Goal: Complete application form

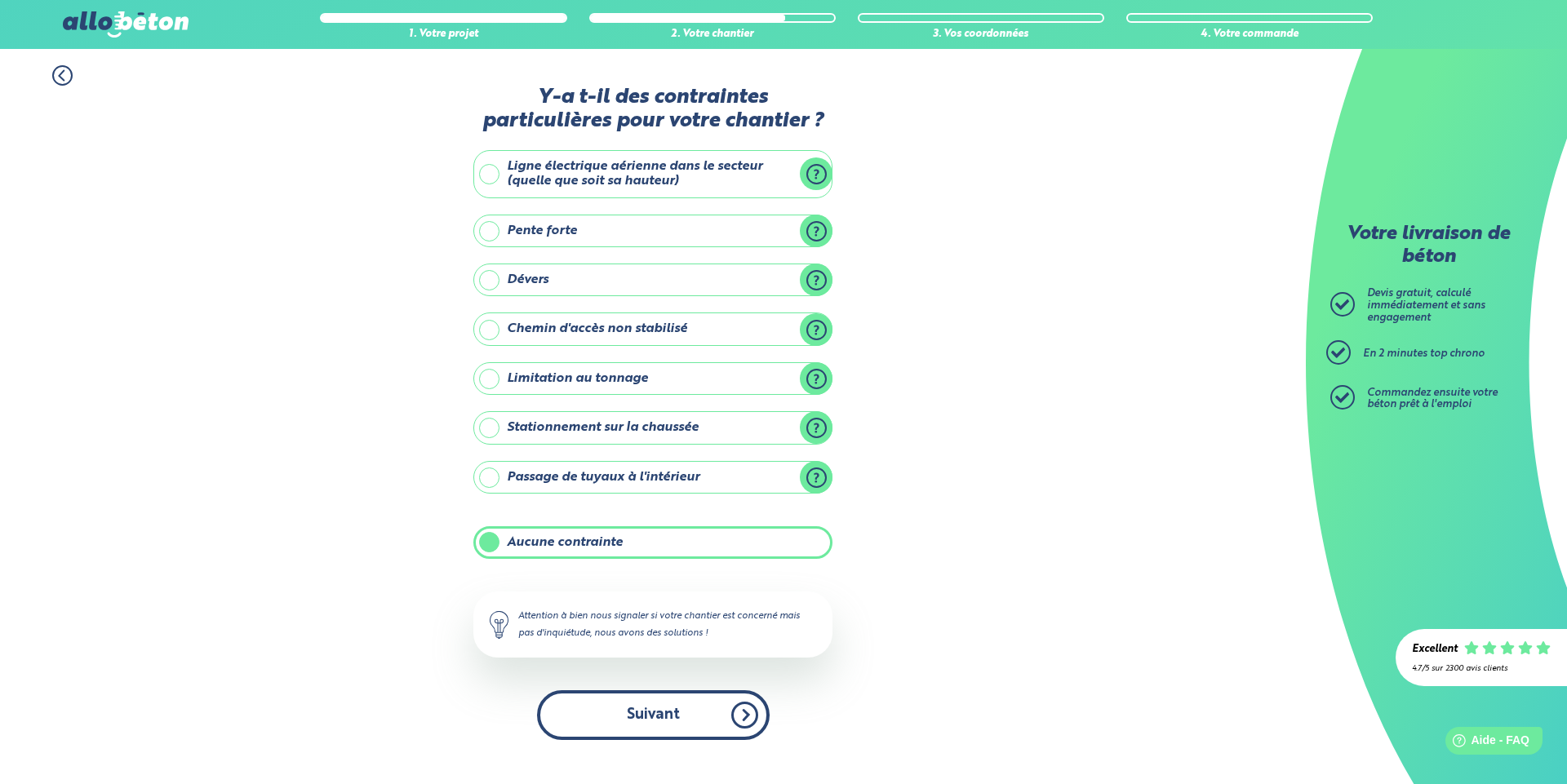
click at [699, 715] on button "Suivant" at bounding box center [653, 715] width 232 height 50
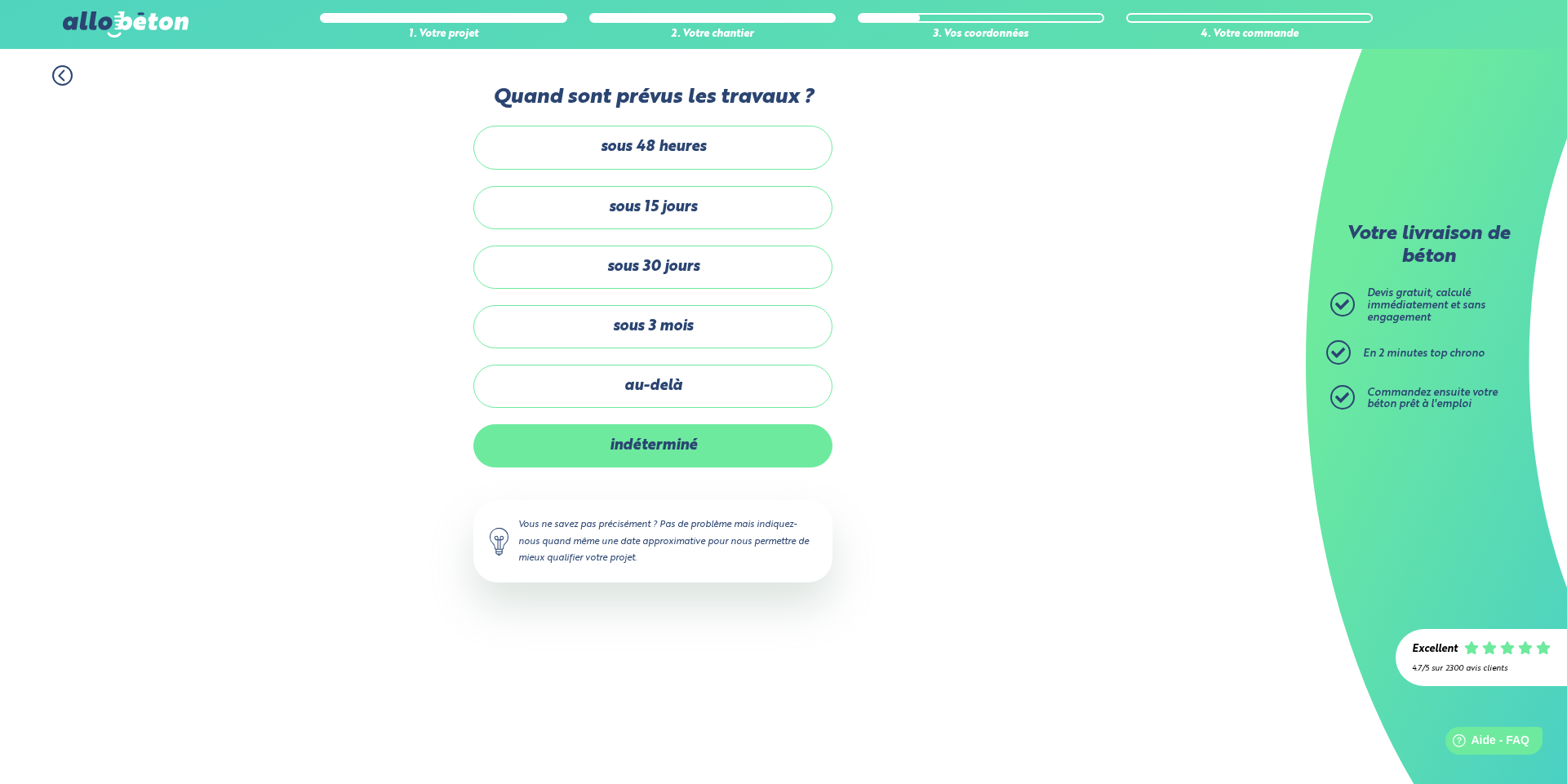
click at [640, 442] on label "indéterminé" at bounding box center [653, 445] width 359 height 43
click at [0, 0] on input "indéterminé" at bounding box center [0, 0] width 0 height 0
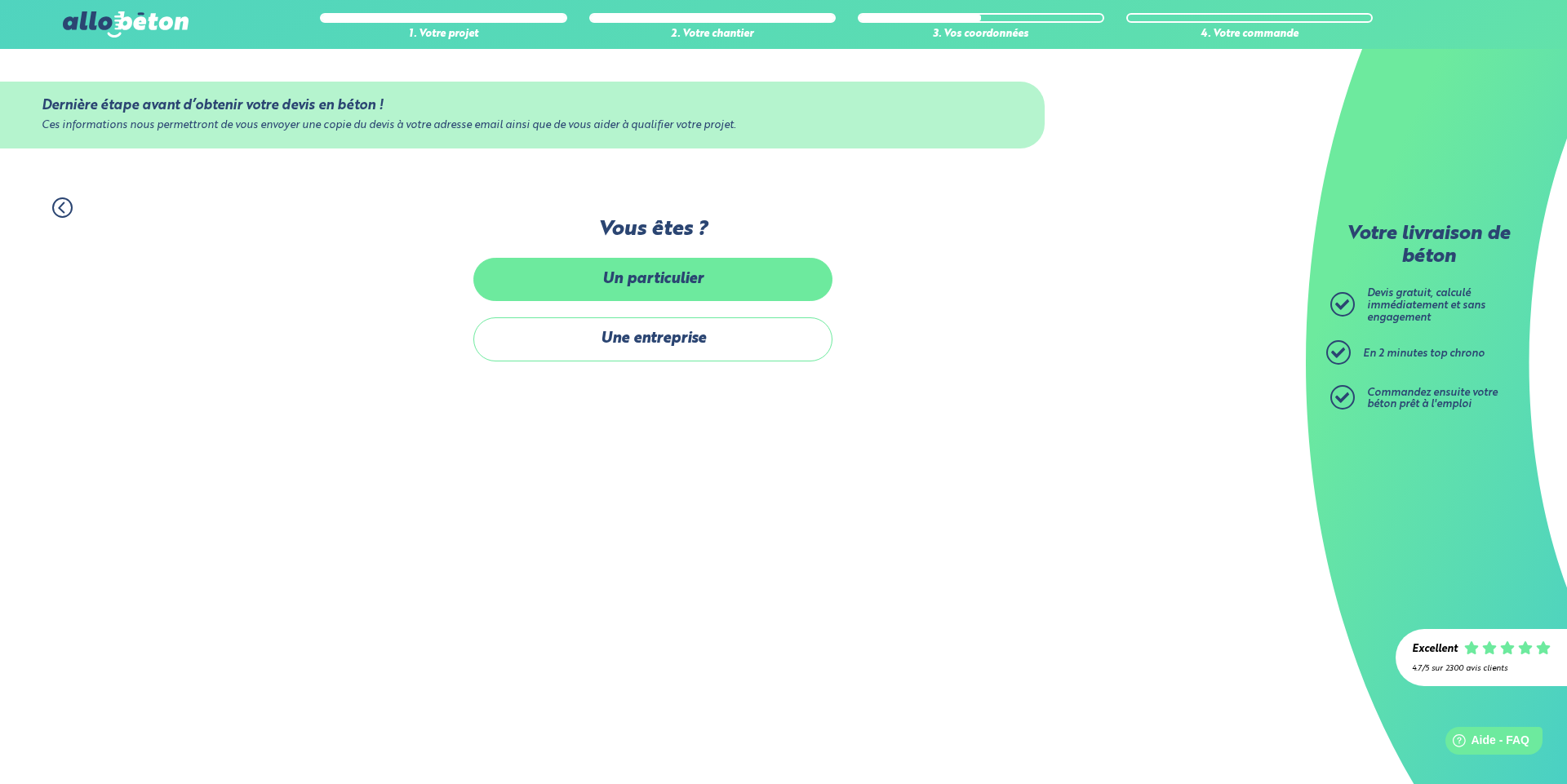
click at [636, 284] on label "Un particulier" at bounding box center [653, 279] width 359 height 43
click at [0, 0] on input "Un particulier" at bounding box center [0, 0] width 0 height 0
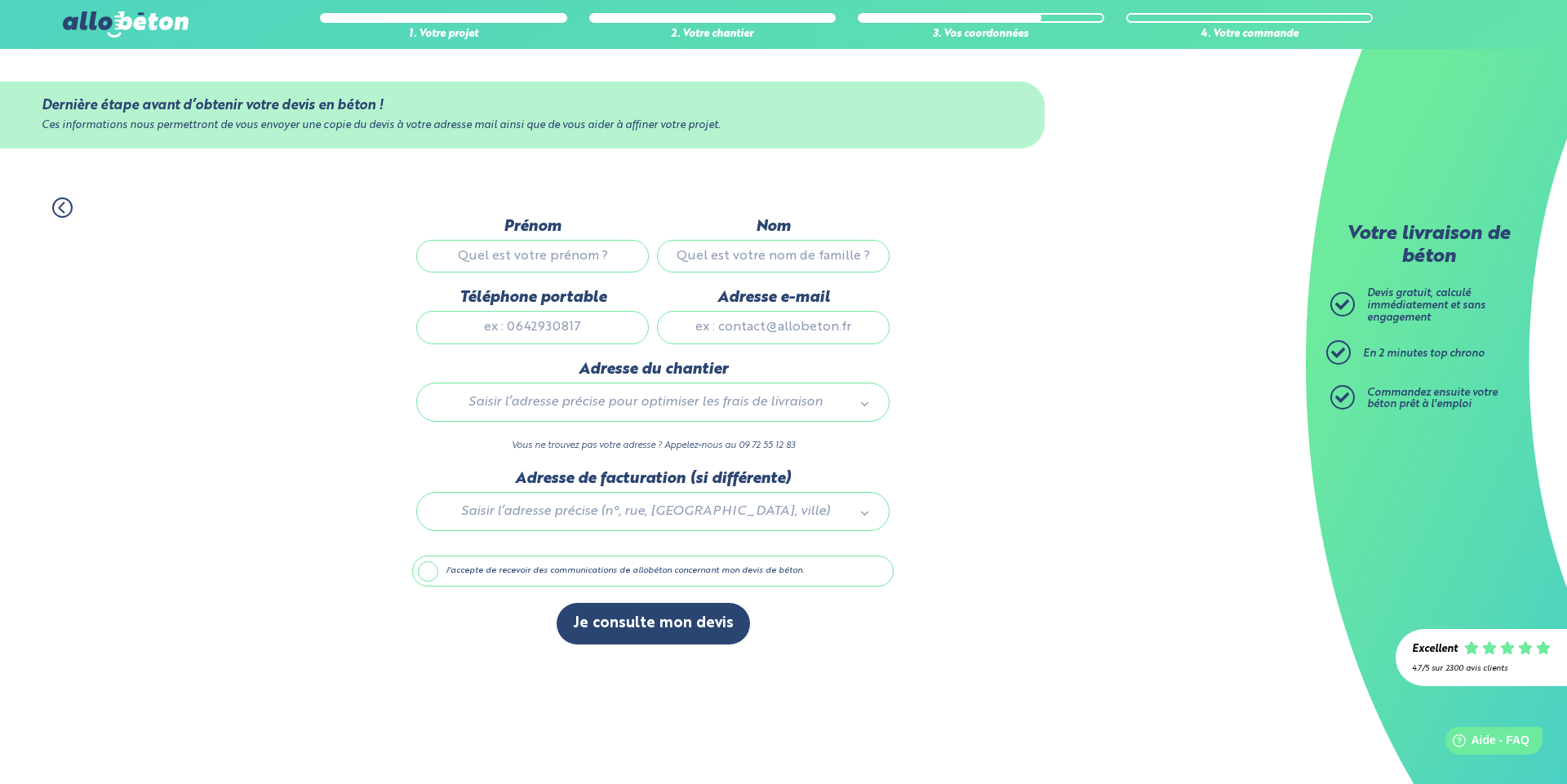
click at [593, 252] on input "Prénom" at bounding box center [532, 255] width 232 height 32
type input "[PERSON_NAME]"
type input "CANDOTTO"
type input "0670777034"
type input "[EMAIL_ADDRESS][DOMAIN_NAME]"
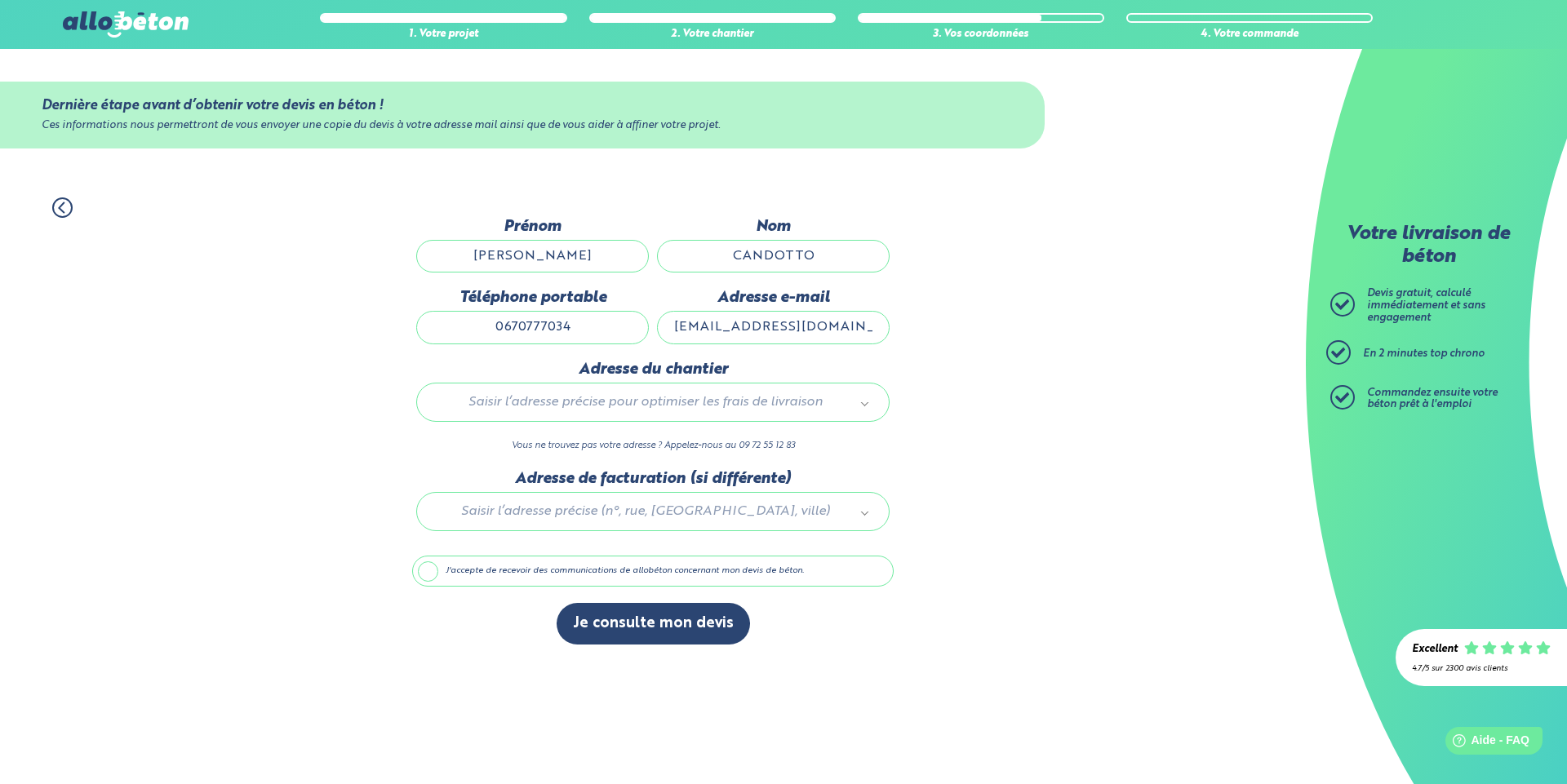
type input "[STREET_ADDRESS]"
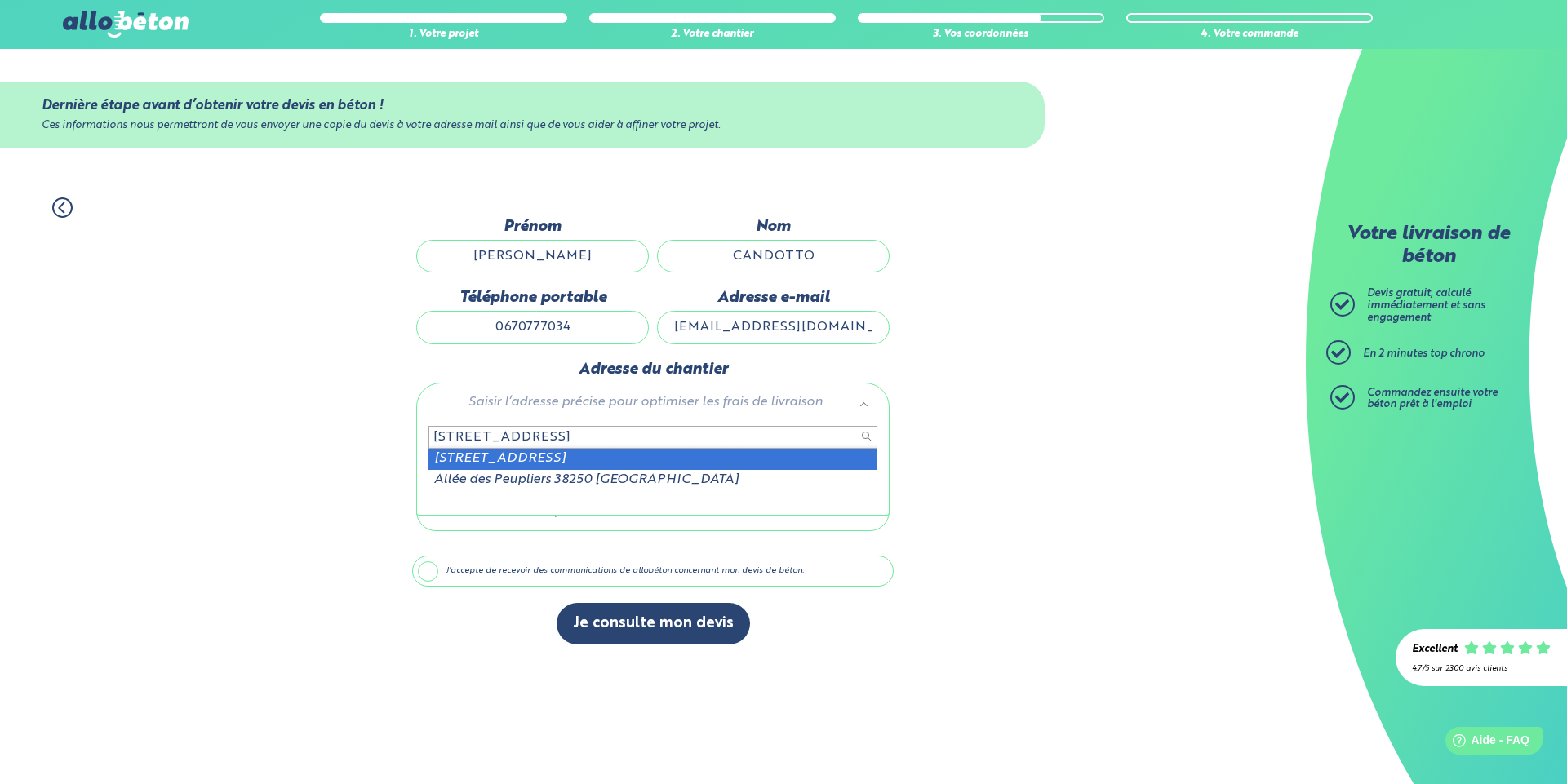
type input "[STREET_ADDRESS]"
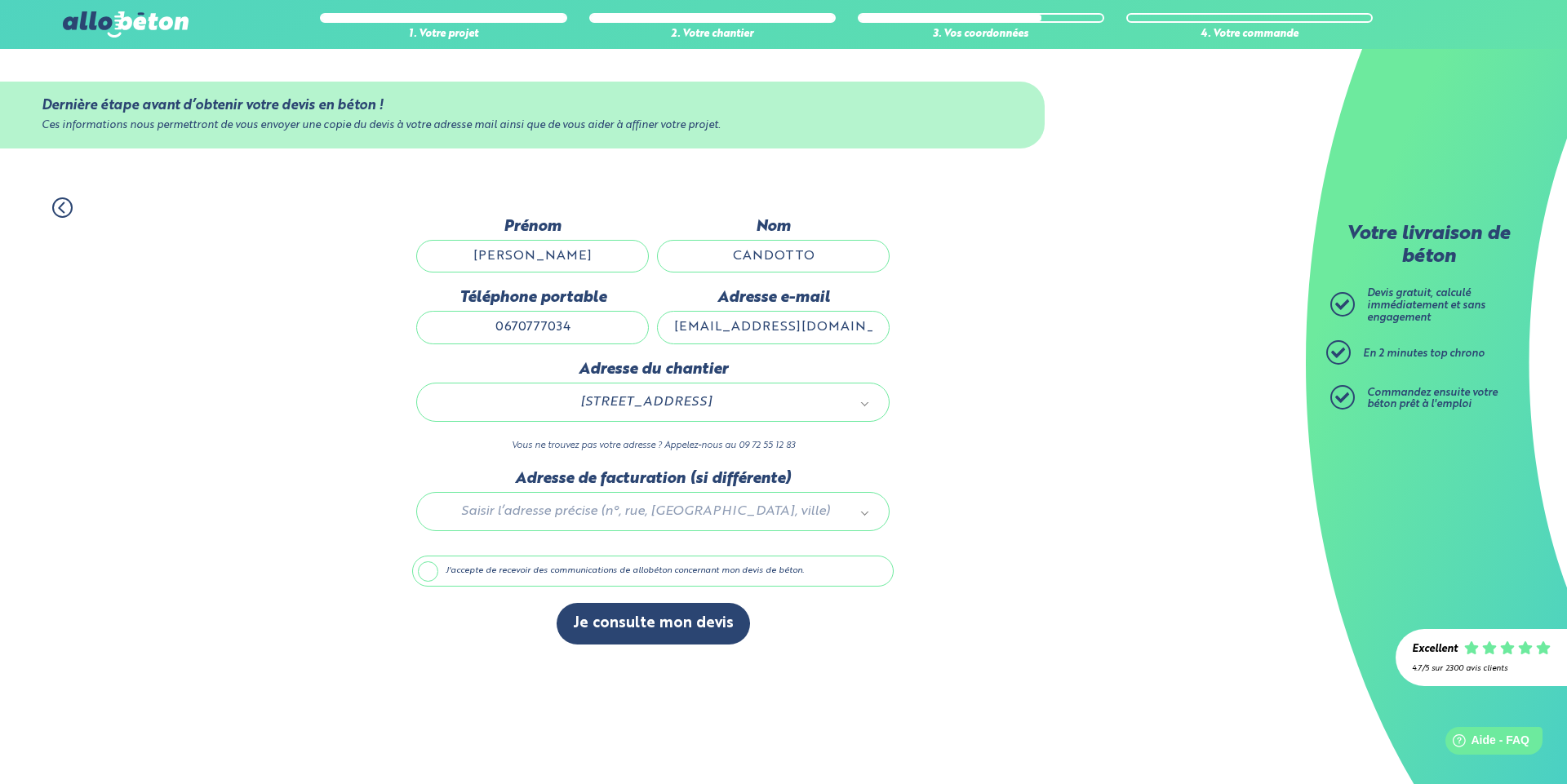
click at [769, 504] on div at bounding box center [653, 509] width 482 height 78
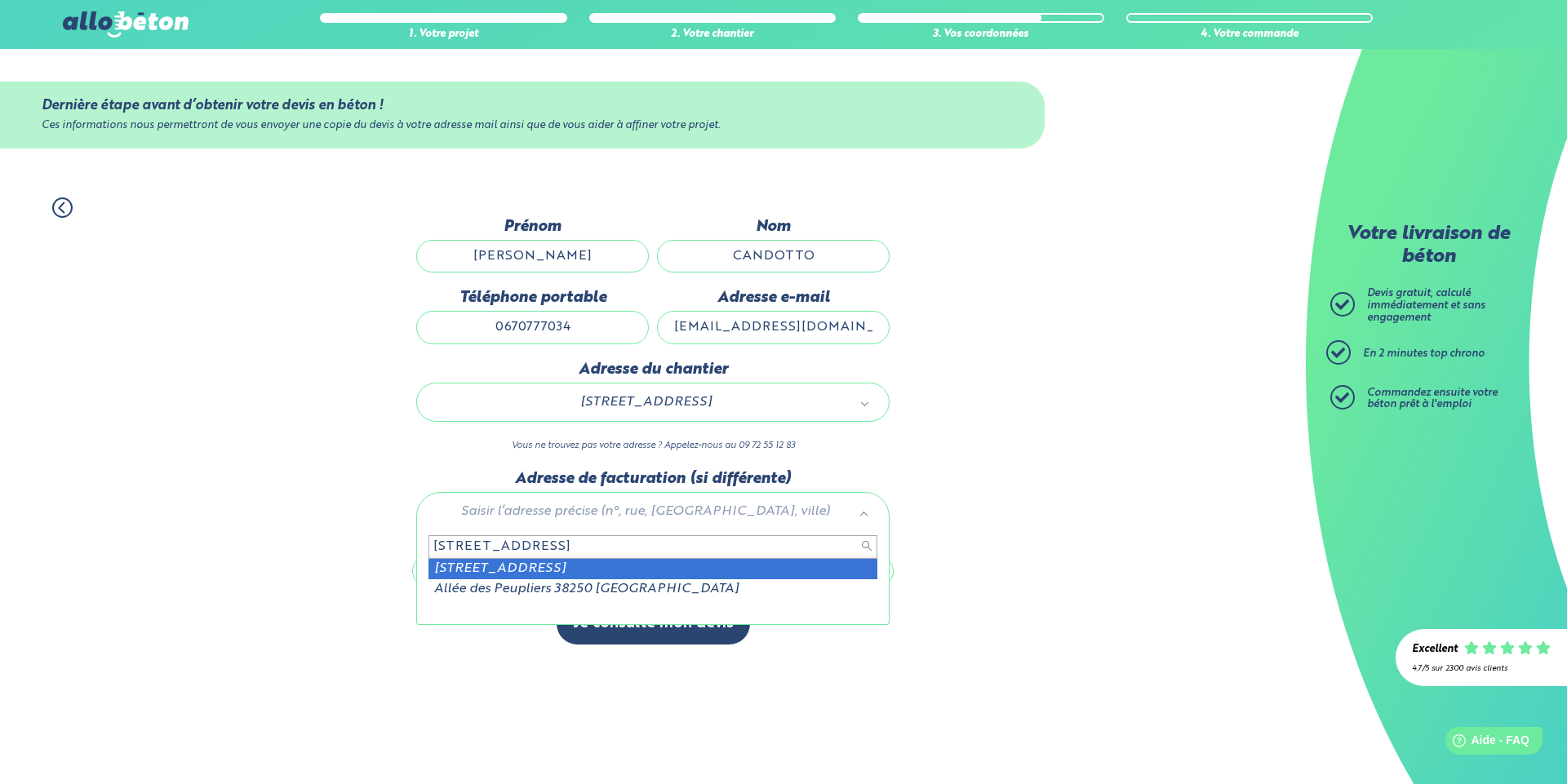
type input "[STREET_ADDRESS]"
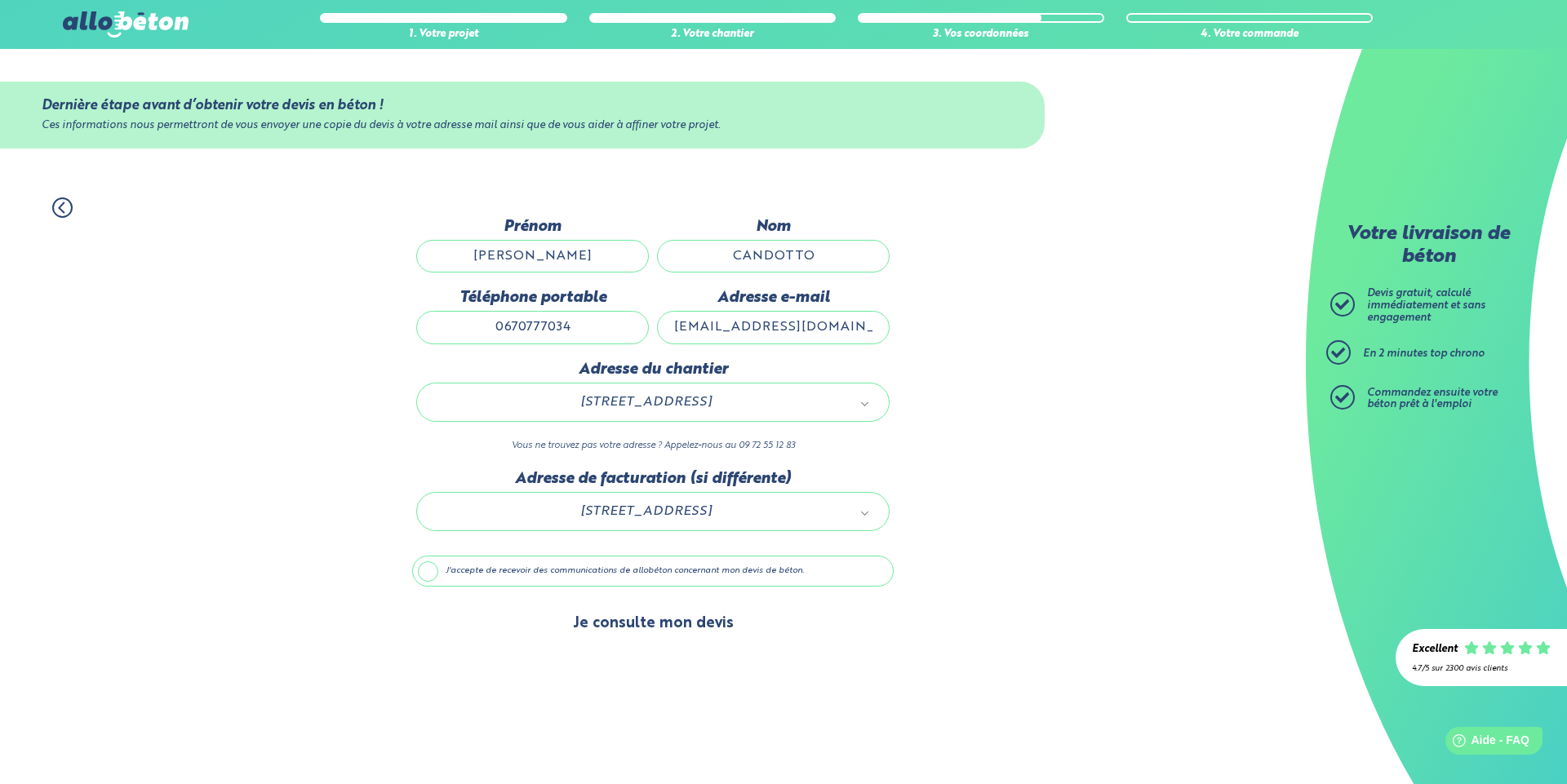
click at [639, 620] on button "Je consulte mon devis" at bounding box center [653, 624] width 193 height 41
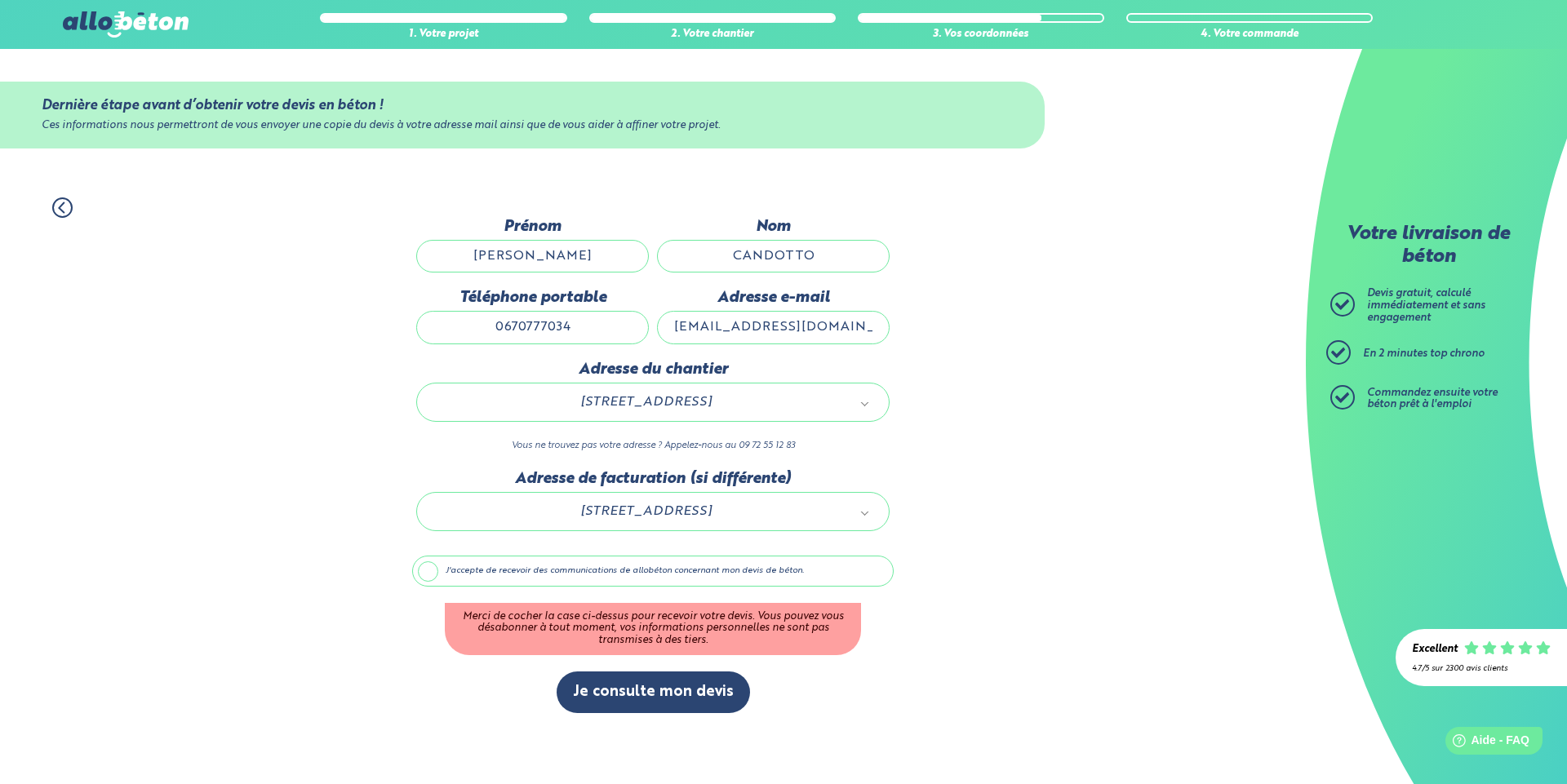
click at [430, 569] on label "J'accepte de recevoir des communications de allobéton concernant mon devis de b…" at bounding box center [653, 571] width 482 height 31
click at [0, 0] on input "J'accepte de recevoir des communications de allobéton concernant mon devis de b…" at bounding box center [0, 0] width 0 height 0
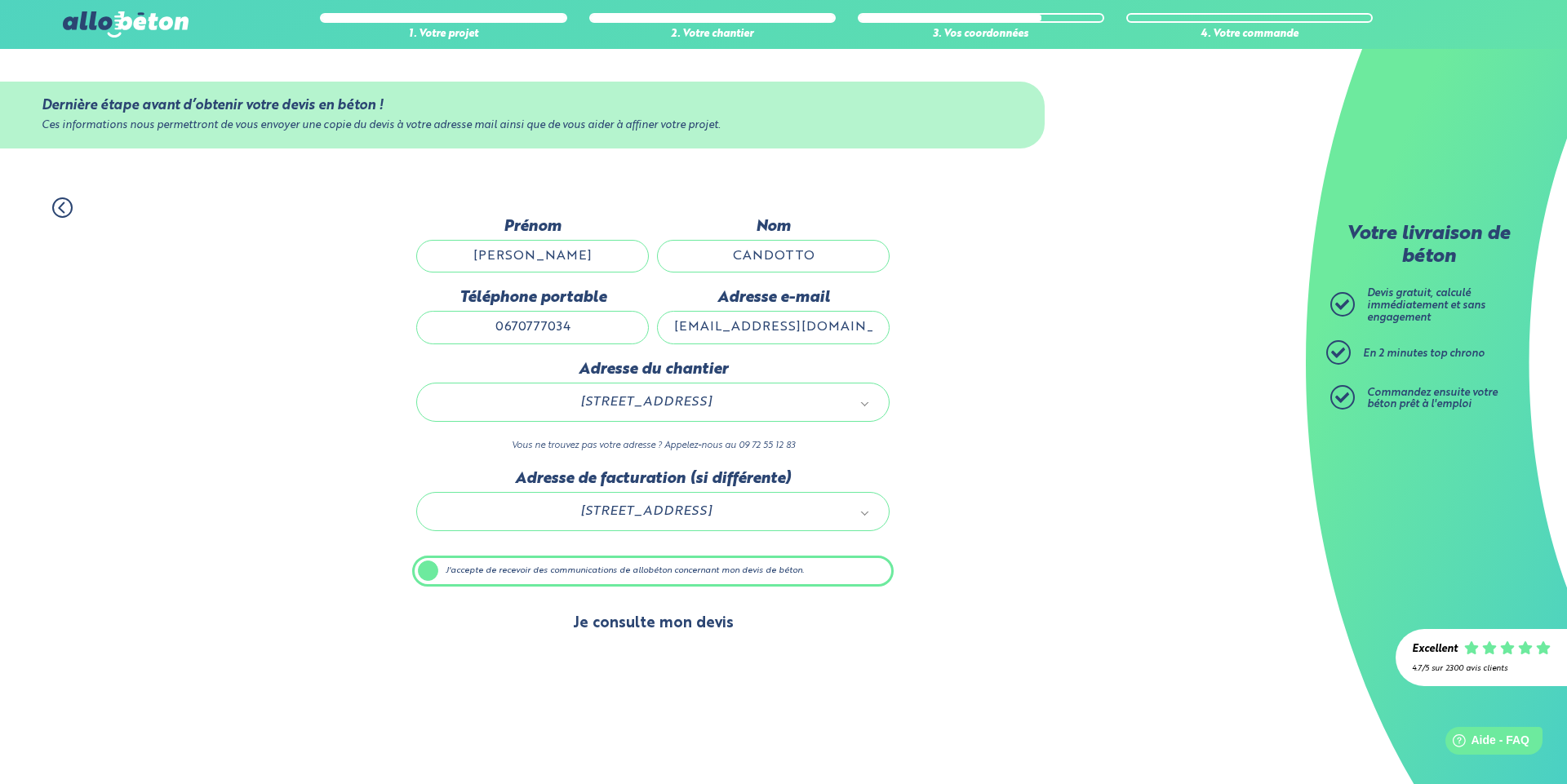
click at [626, 623] on button "Je consulte mon devis" at bounding box center [653, 624] width 193 height 41
